Goal: Task Accomplishment & Management: Use online tool/utility

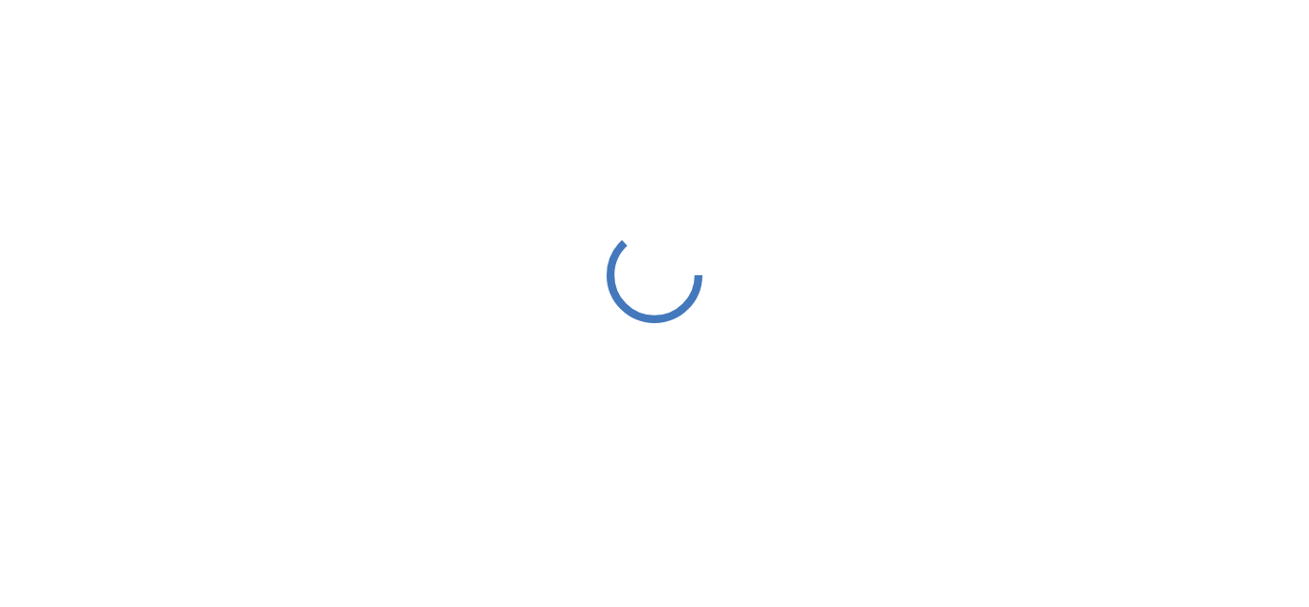
click at [798, 295] on div at bounding box center [654, 274] width 1309 height 549
click at [85, 57] on div at bounding box center [654, 274] width 1309 height 549
click at [962, 100] on div at bounding box center [654, 274] width 1309 height 549
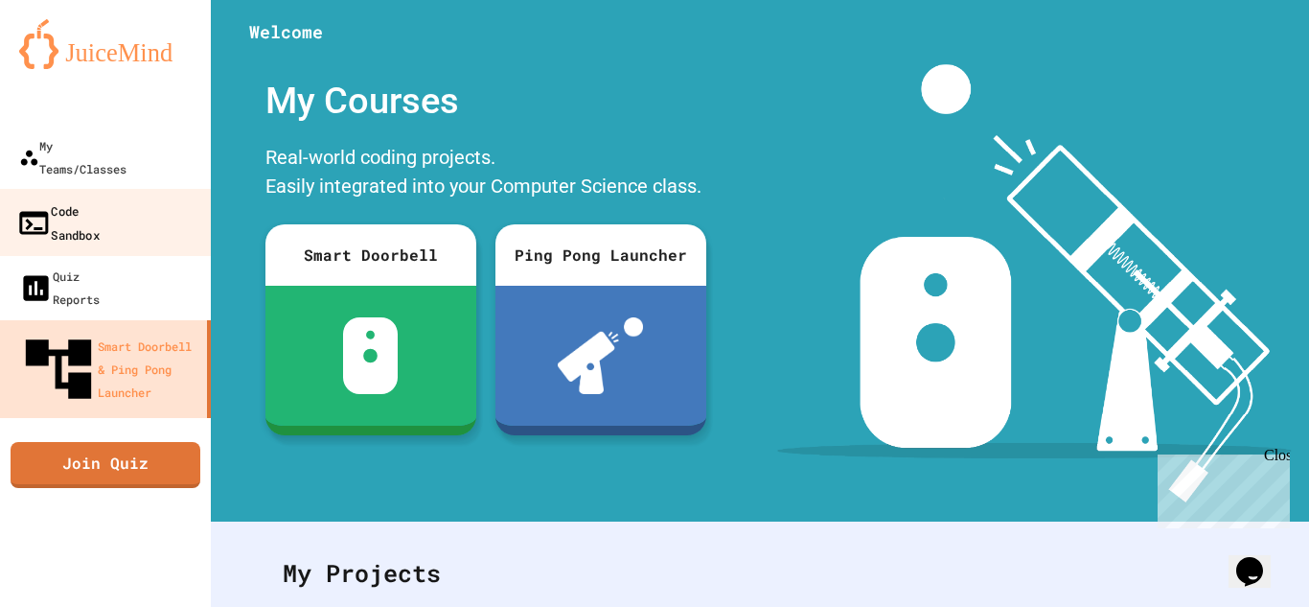
click at [96, 198] on div "Code Sandbox" at bounding box center [57, 221] width 83 height 47
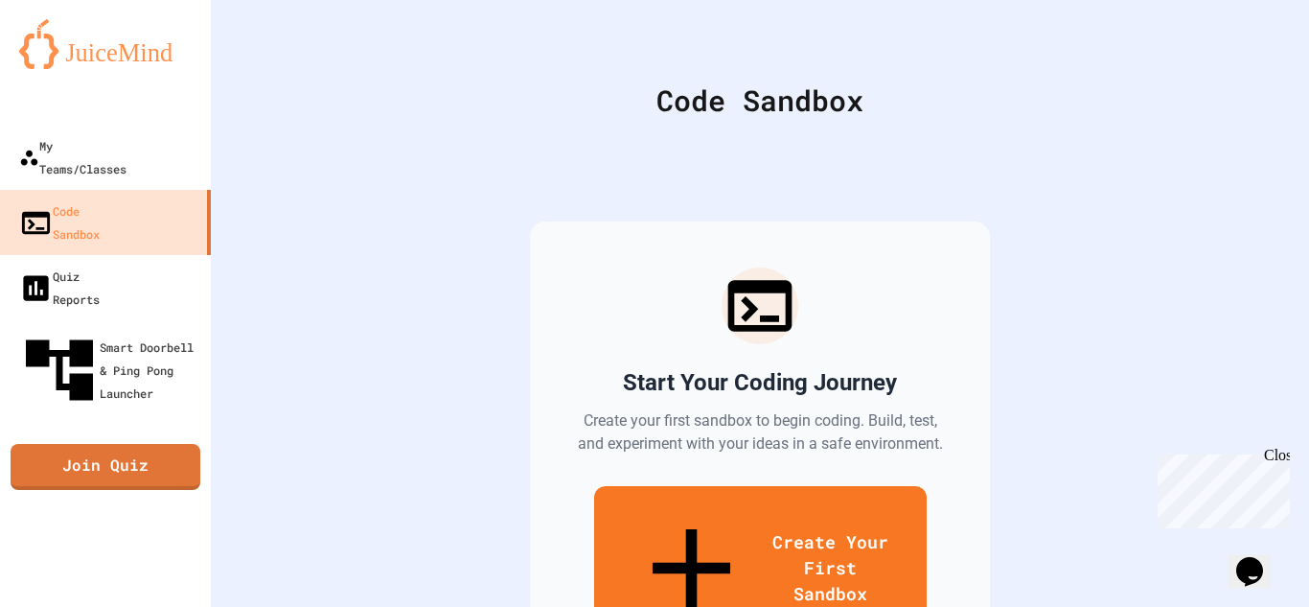
scroll to position [107, 0]
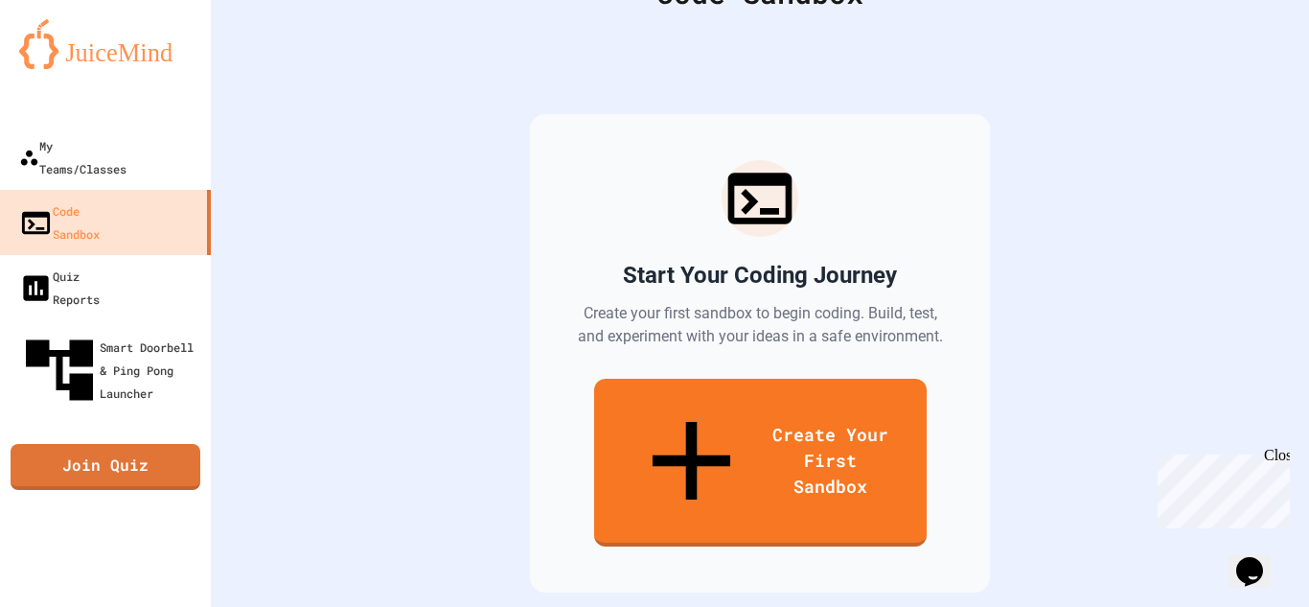
click at [701, 441] on div "Start Your Coding Journey Create your first sandbox to begin coding. Build, tes…" at bounding box center [760, 353] width 460 height 478
click at [670, 397] on link "Create Your First Sandbox" at bounding box center [760, 462] width 332 height 168
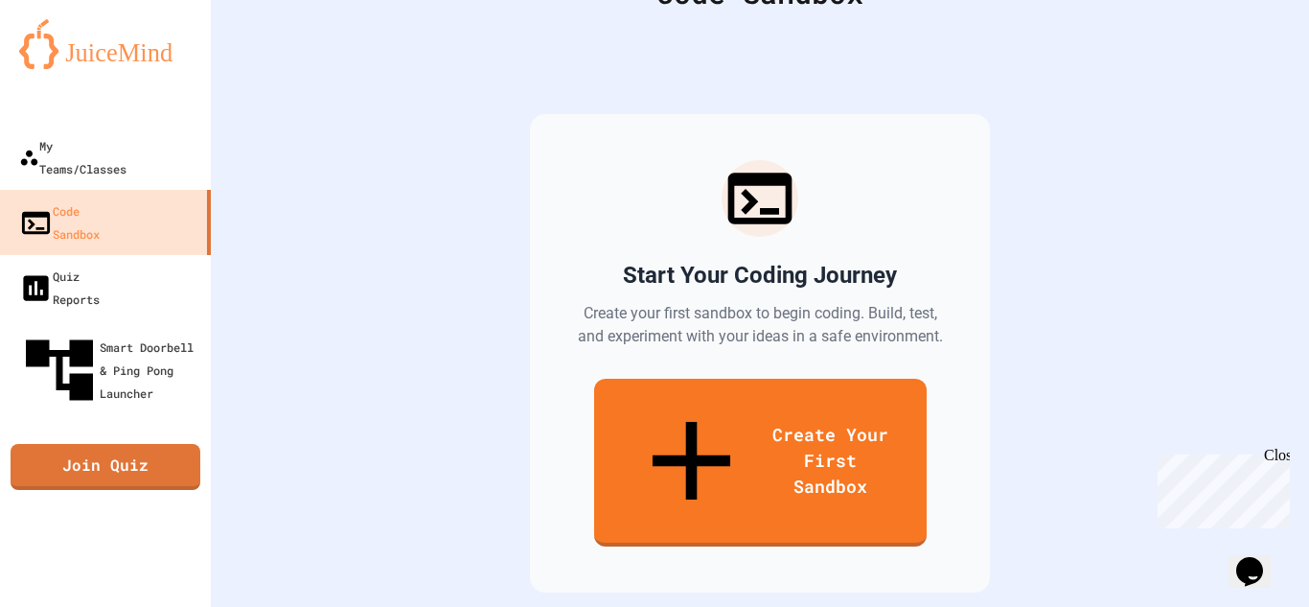
type input "*"
type input "**********"
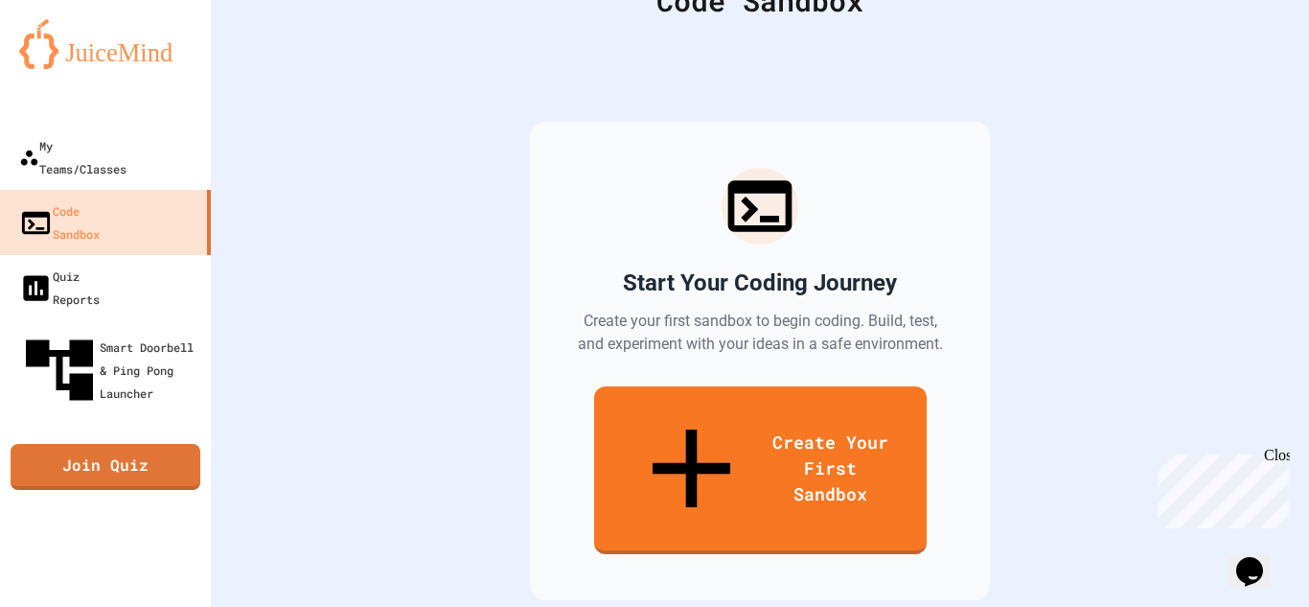
scroll to position [107, 0]
